Goal: Find specific page/section

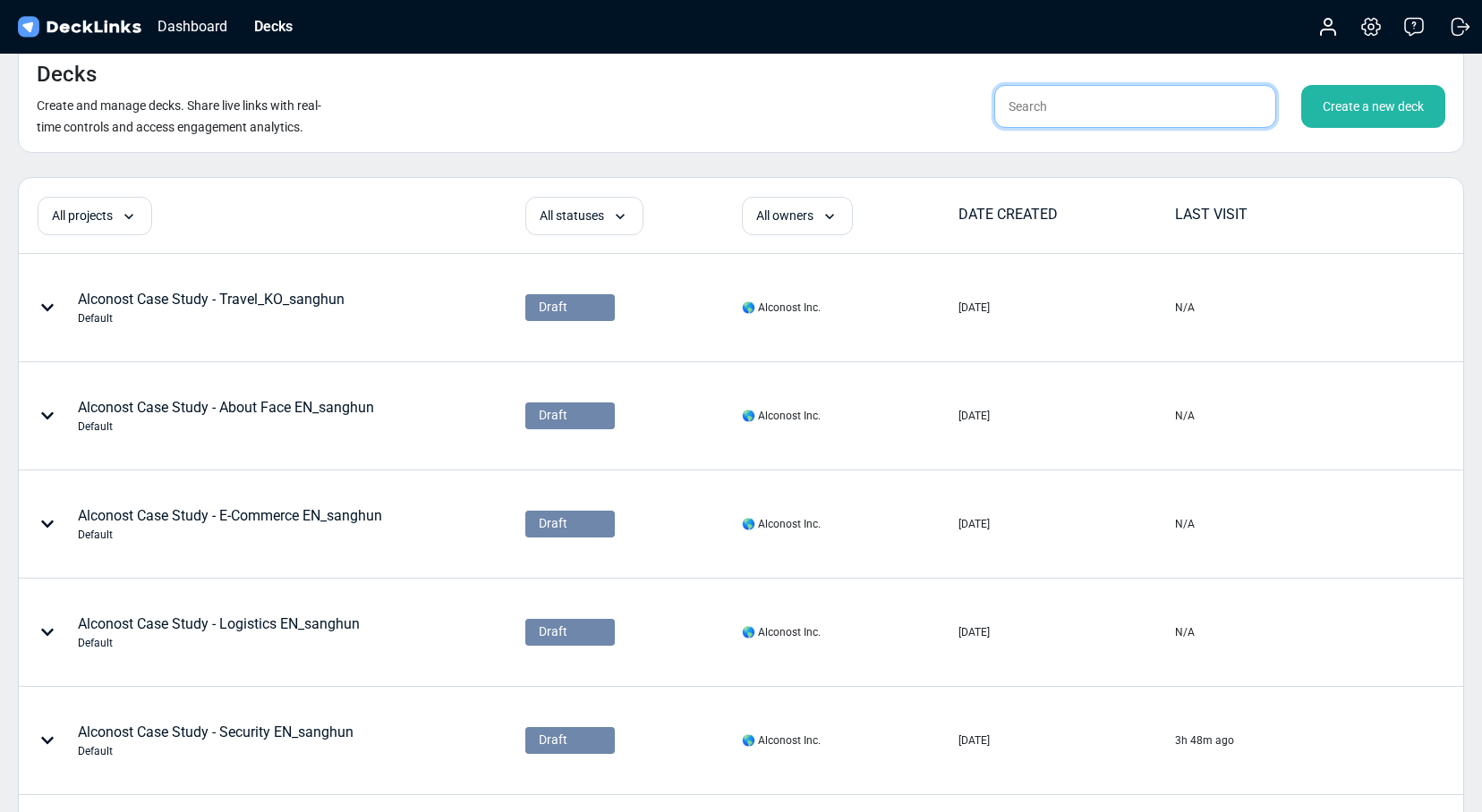
click at [1058, 114] on input "text" at bounding box center [1134, 106] width 281 height 43
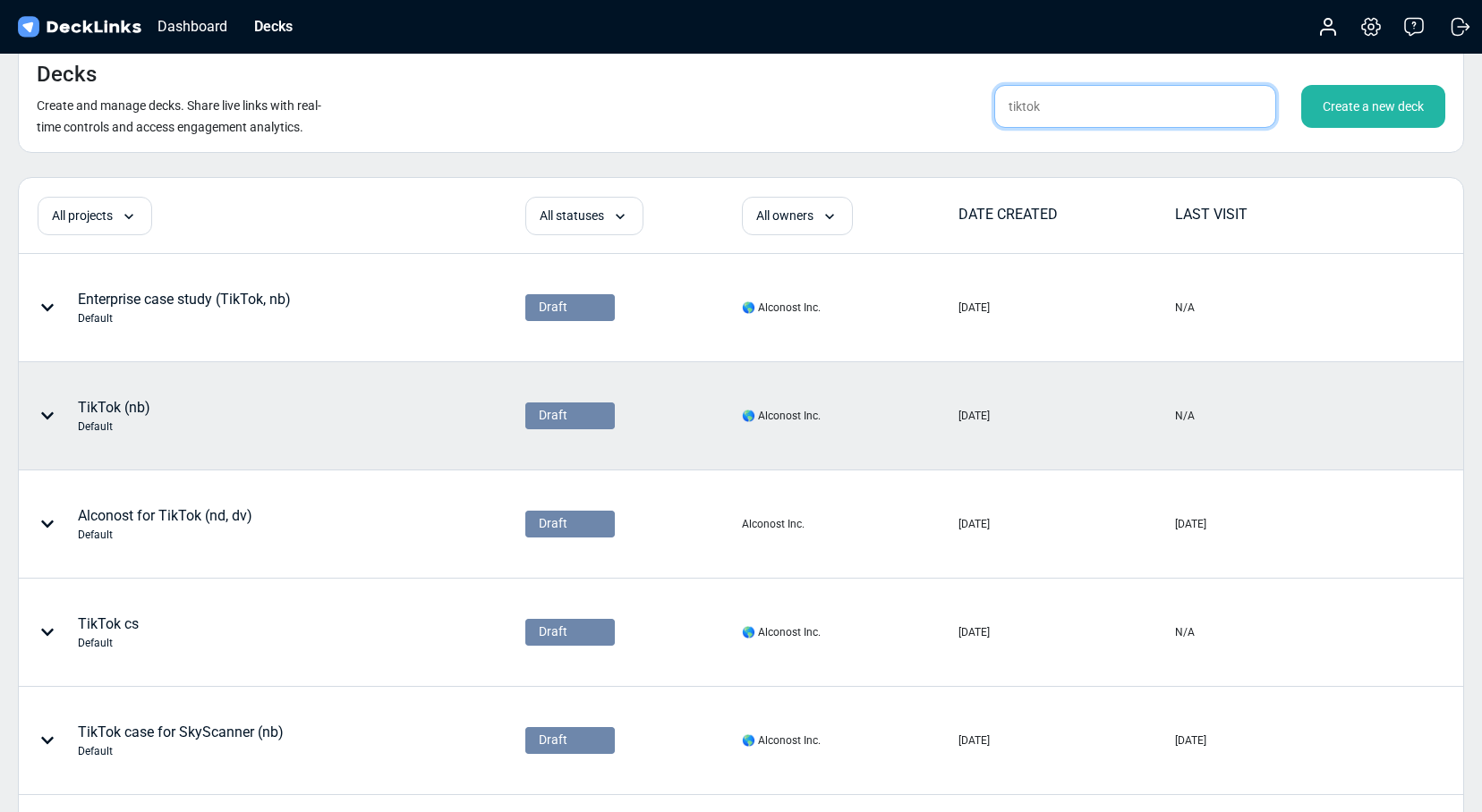
type input "tiktok"
click at [327, 426] on div "TikTok (nb) Default" at bounding box center [208, 416] width 377 height 54
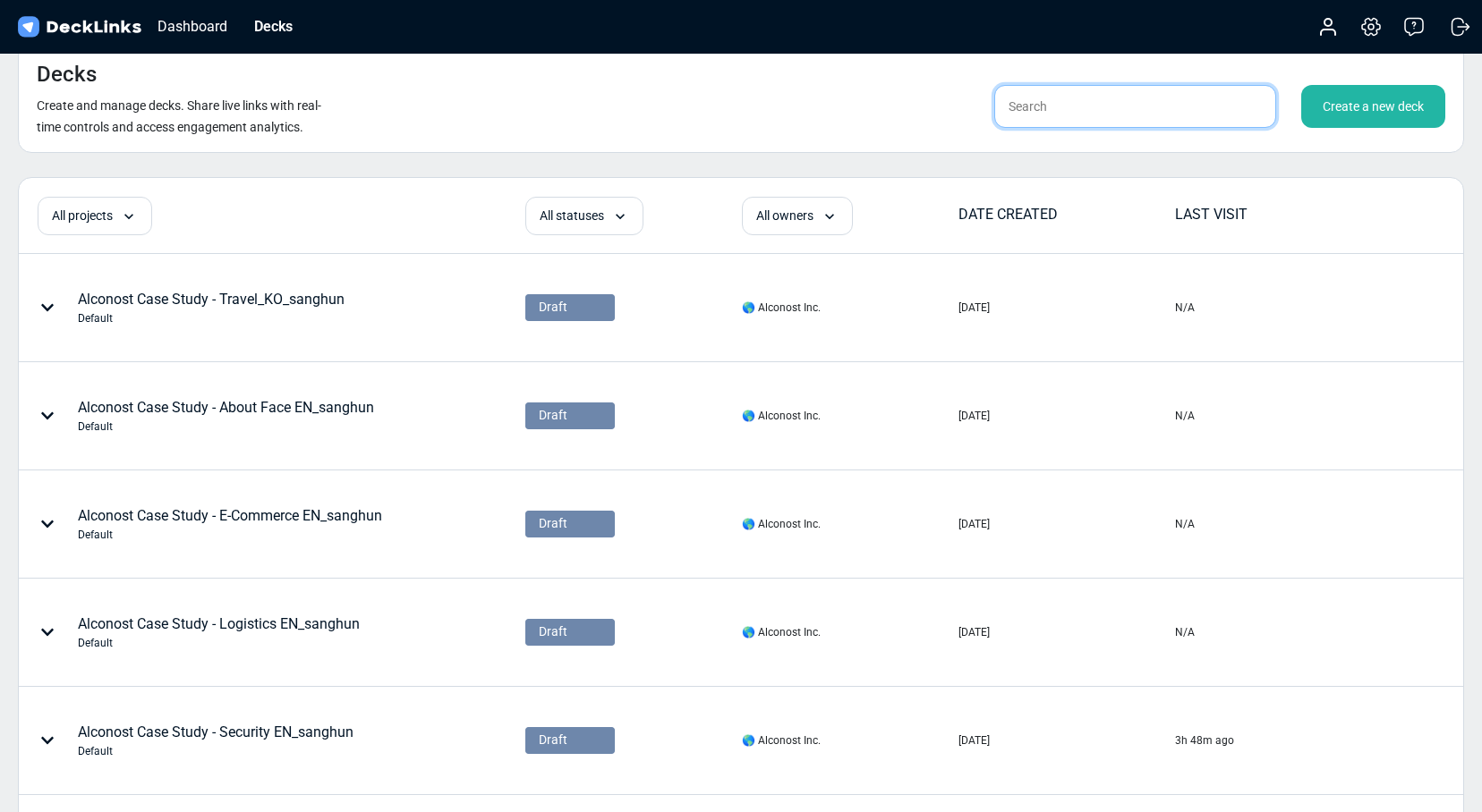
click at [1078, 118] on input "text" at bounding box center [1134, 106] width 281 height 43
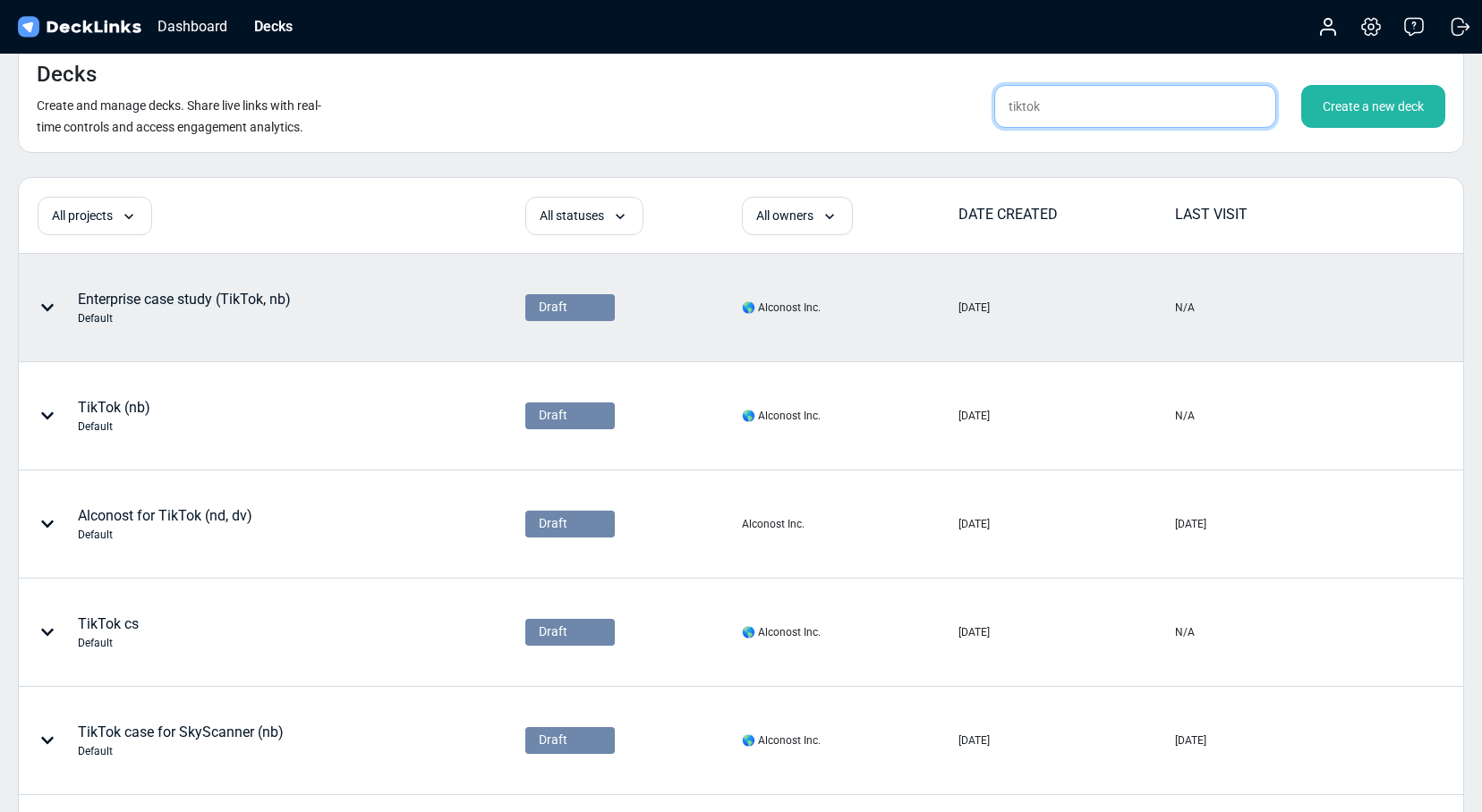
type input "tiktok"
click at [293, 300] on div "Enterprise case study (TikTok, nb) Default" at bounding box center [208, 307] width 377 height 54
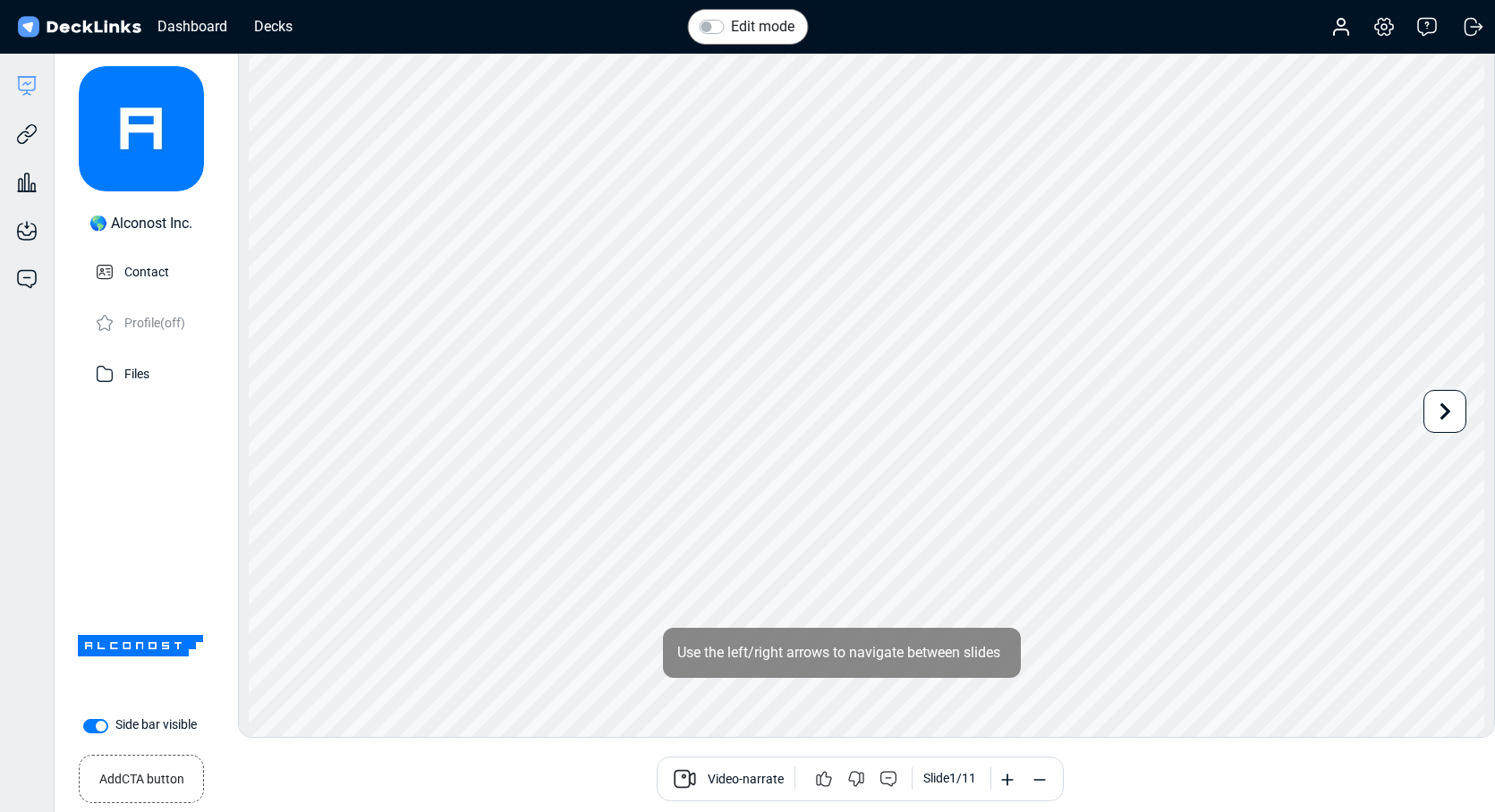
click at [458, 783] on div "Video-narrate Slide 1 / 11" at bounding box center [860, 779] width 1241 height 44
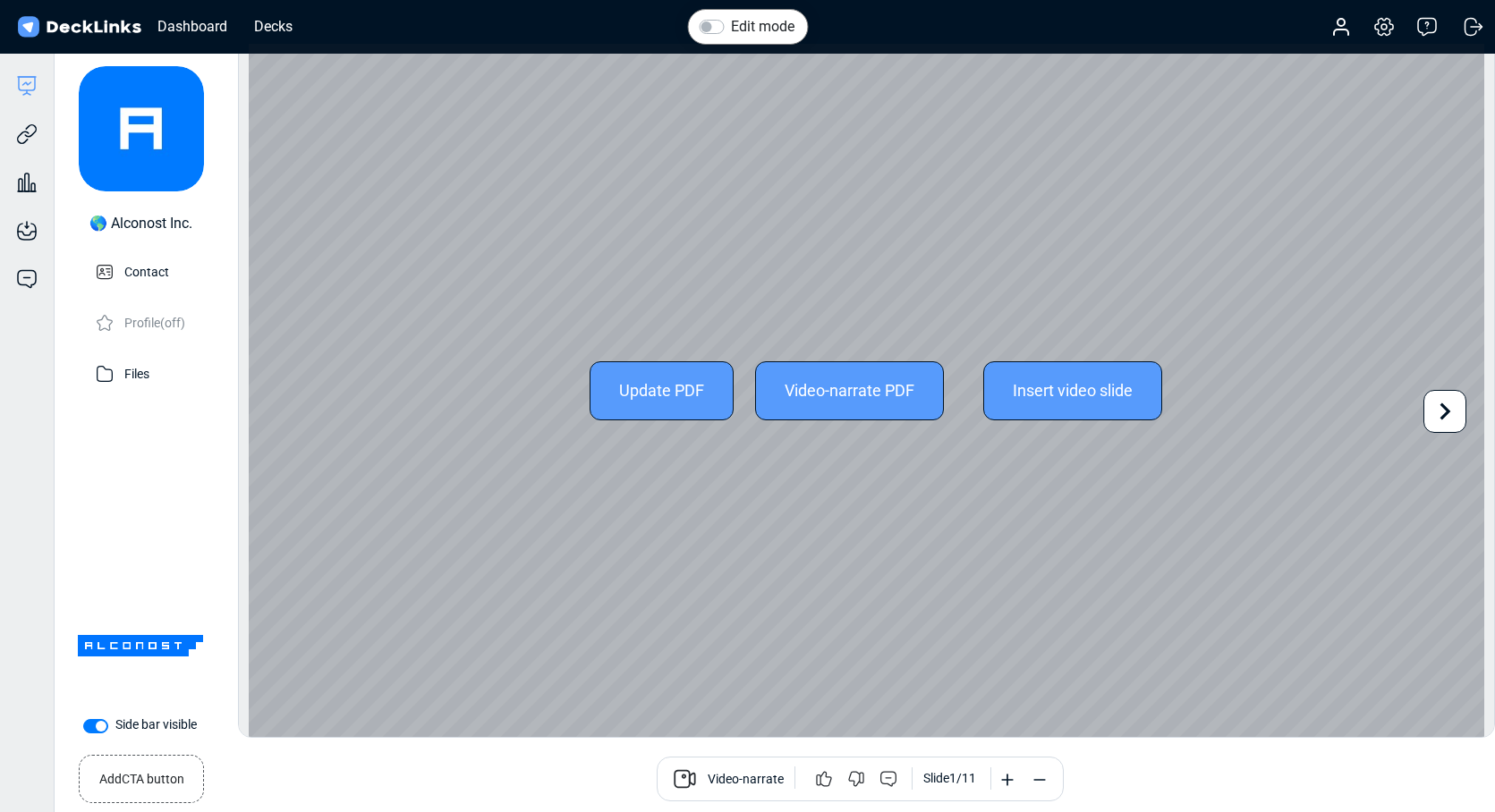
click at [1451, 409] on icon at bounding box center [1445, 412] width 34 height 34
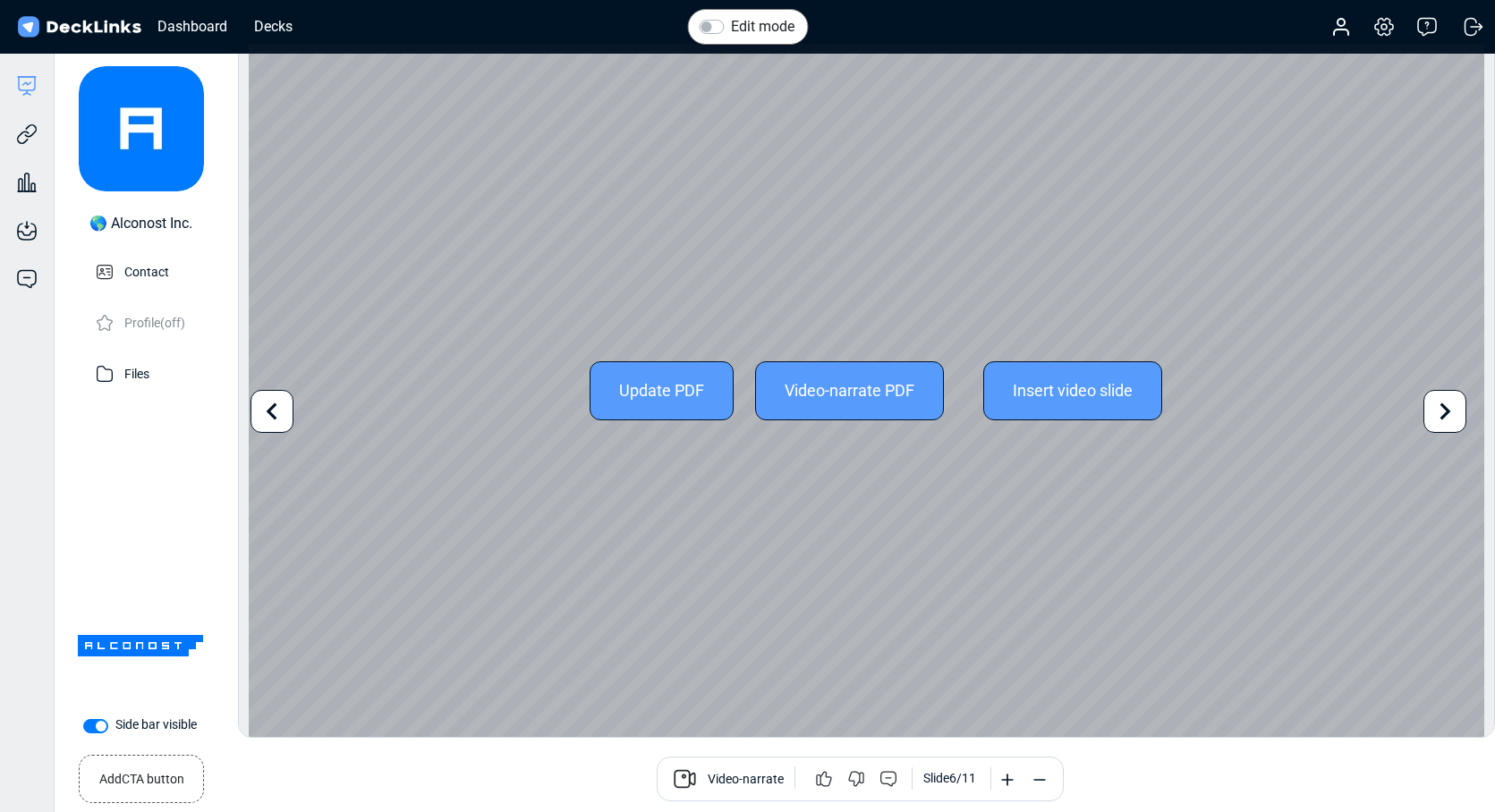
click at [1451, 409] on icon at bounding box center [1445, 412] width 34 height 34
